Goal: Communication & Community: Answer question/provide support

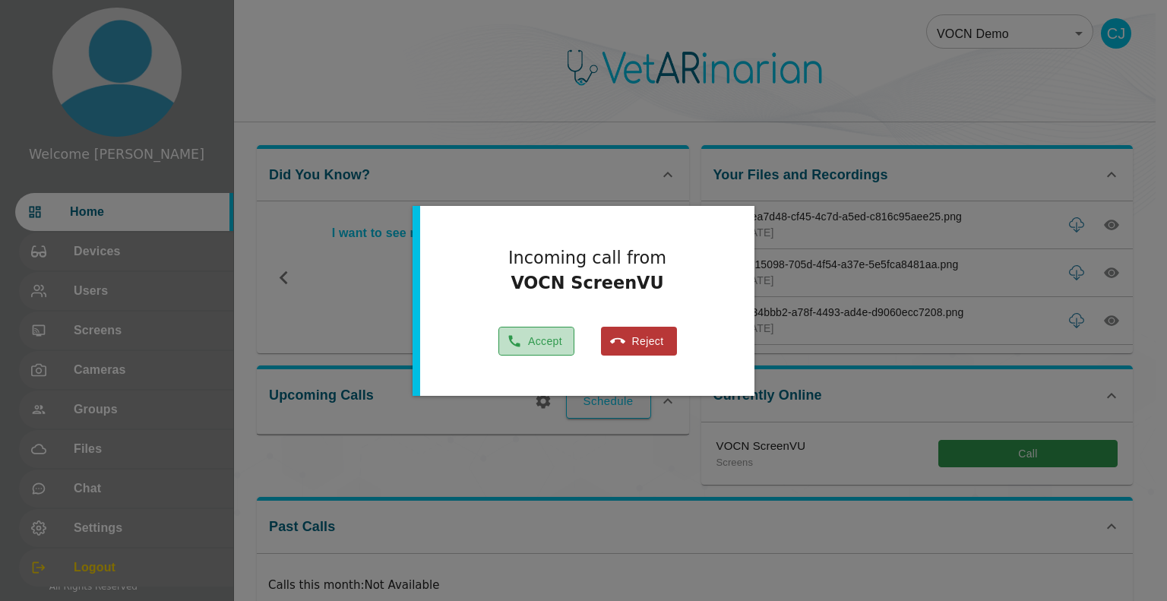
click at [510, 340] on icon "button" at bounding box center [513, 341] width 11 height 11
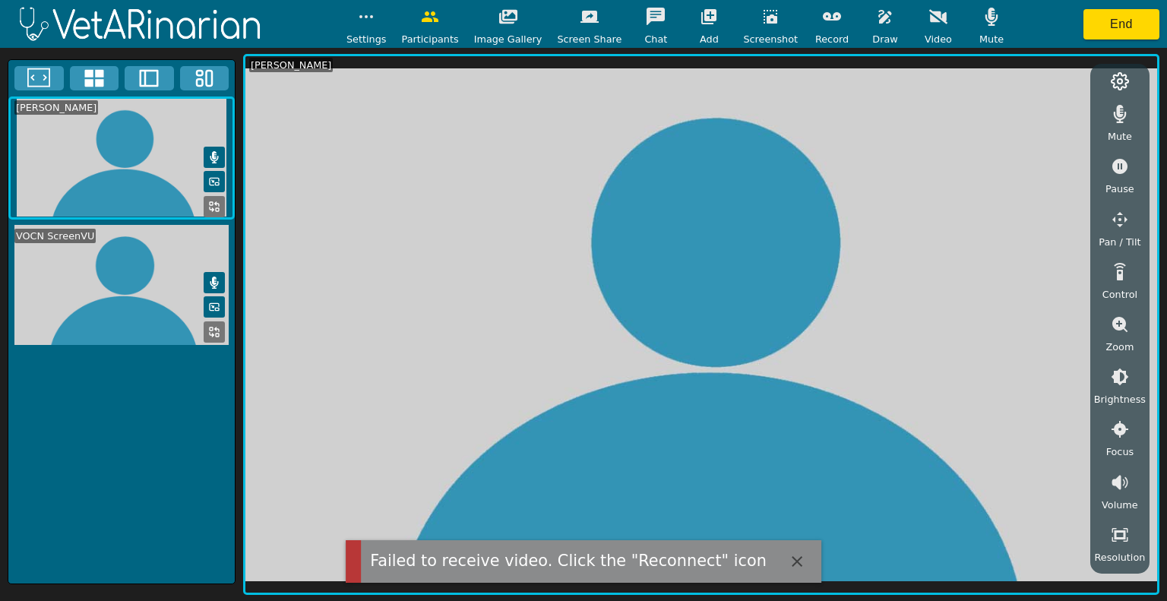
click at [154, 69] on icon at bounding box center [149, 78] width 23 height 23
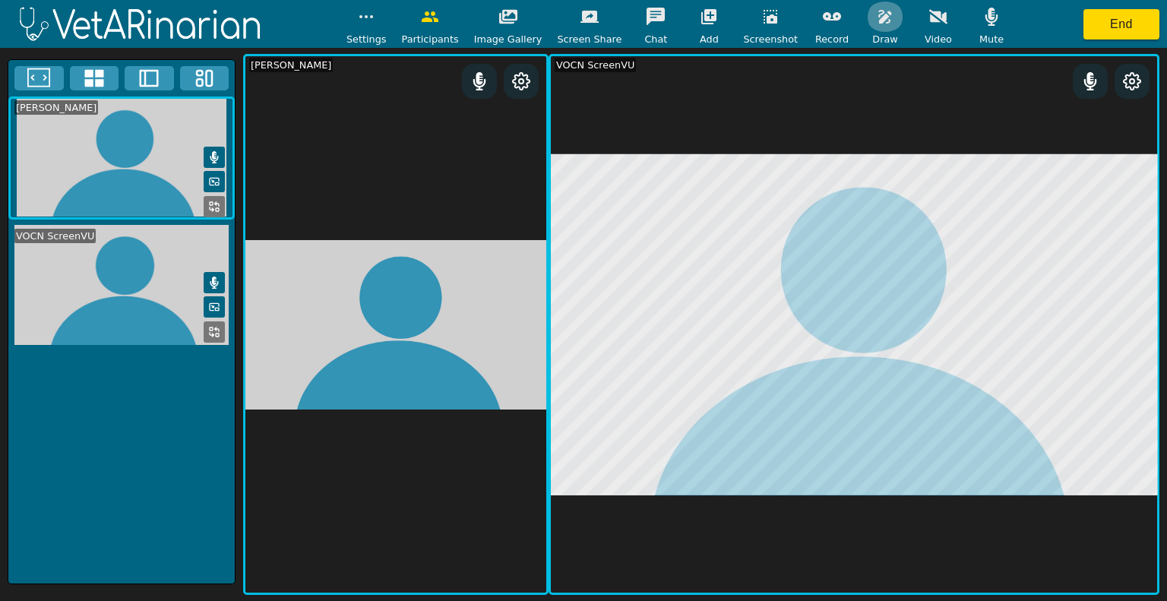
click at [876, 14] on icon "button" at bounding box center [885, 17] width 18 height 18
click at [840, 89] on button at bounding box center [849, 88] width 19 height 19
click at [971, 90] on icon "button" at bounding box center [980, 88] width 18 height 18
click at [973, 81] on button "button" at bounding box center [980, 88] width 38 height 30
click at [971, 87] on icon "button" at bounding box center [980, 88] width 18 height 18
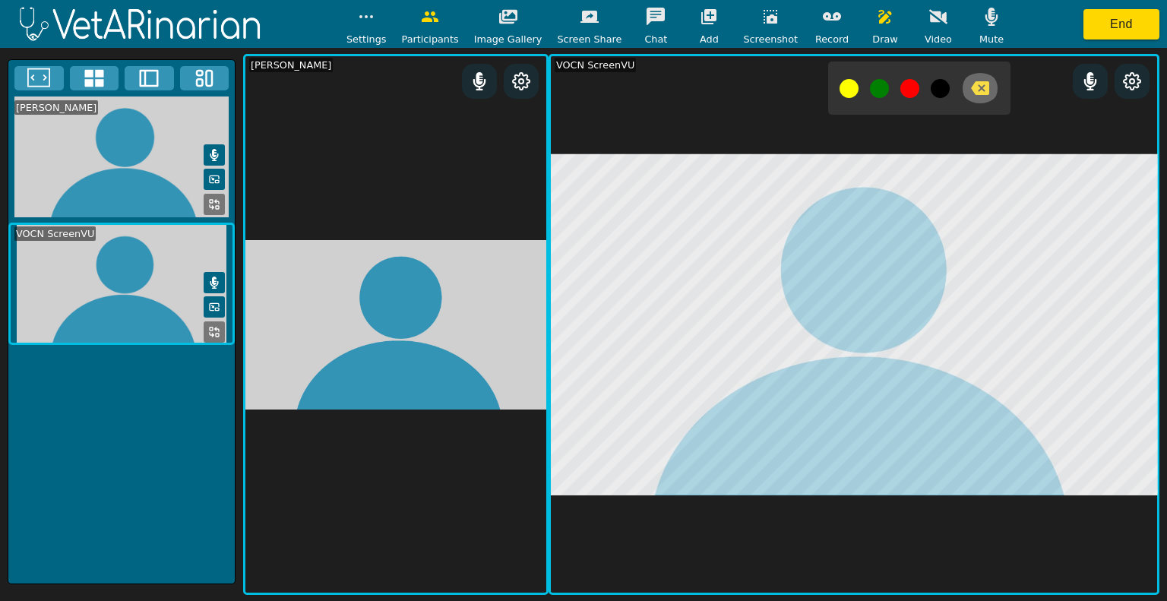
click at [971, 90] on icon "button" at bounding box center [980, 88] width 18 height 18
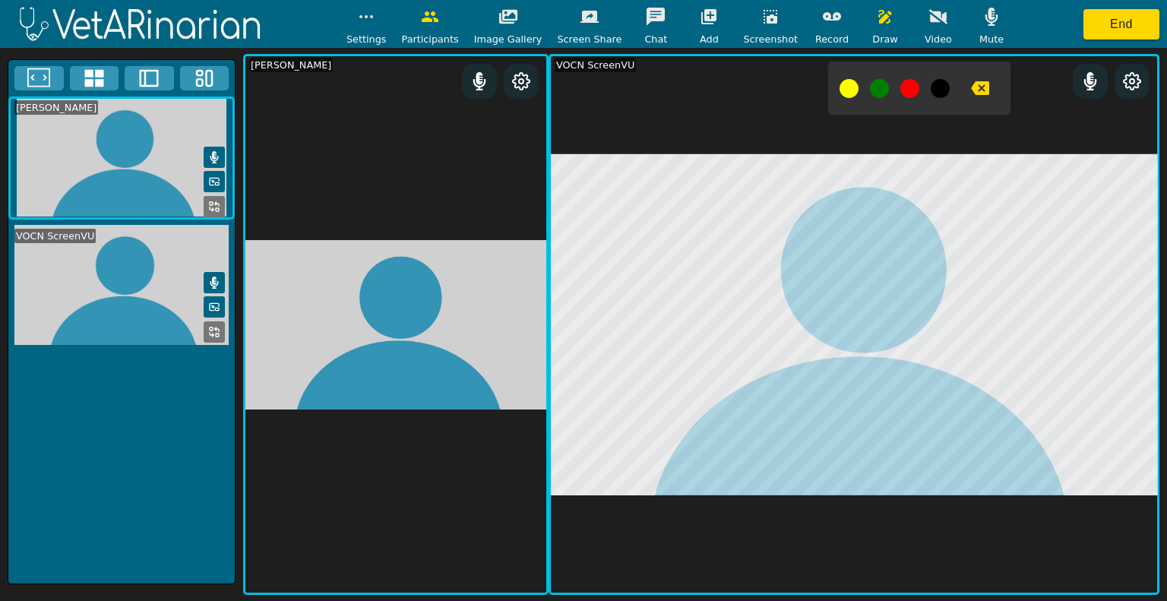
click at [971, 81] on icon "button" at bounding box center [980, 88] width 18 height 18
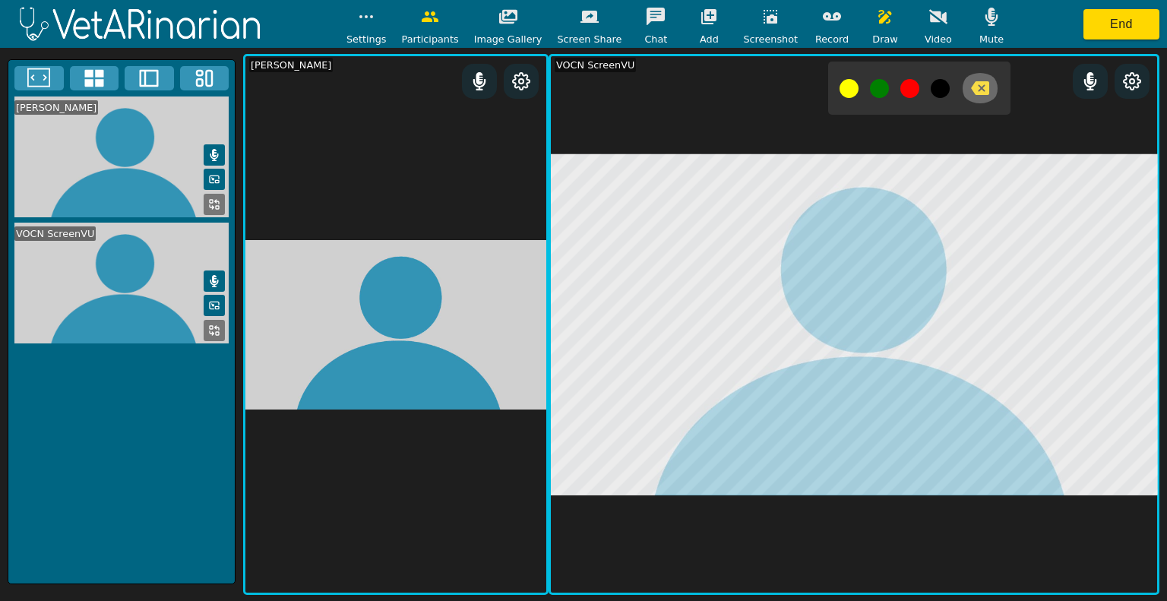
click at [971, 87] on icon "button" at bounding box center [980, 88] width 18 height 18
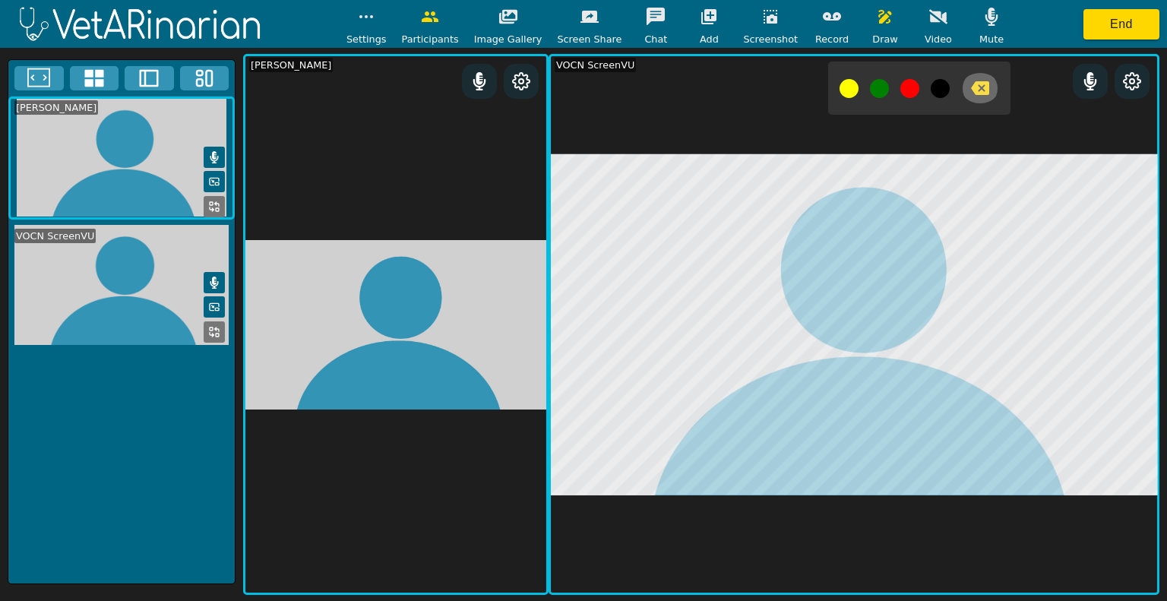
drag, startPoint x: 959, startPoint y: 90, endPoint x: 316, endPoint y: 249, distance: 662.3
click at [971, 90] on icon "button" at bounding box center [980, 88] width 18 height 14
click at [971, 87] on icon "button" at bounding box center [980, 88] width 18 height 14
click at [961, 98] on button "button" at bounding box center [980, 88] width 38 height 30
click at [971, 90] on icon "button" at bounding box center [980, 88] width 18 height 14
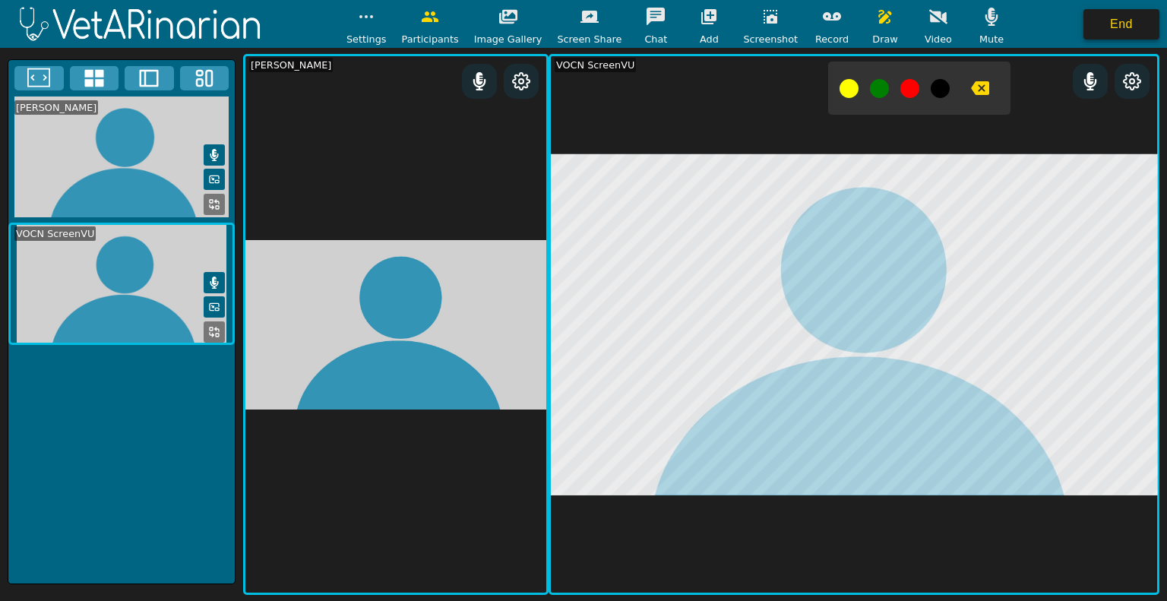
click at [1099, 24] on button "End" at bounding box center [1122, 24] width 76 height 30
